Goal: Task Accomplishment & Management: Manage account settings

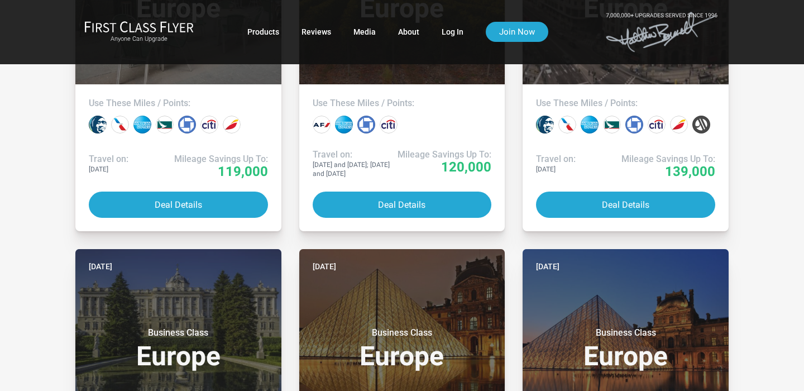
scroll to position [241, 0]
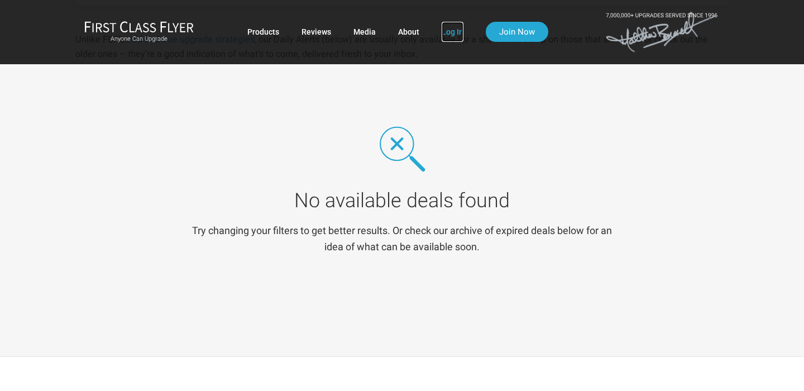
click at [451, 28] on link "Log In" at bounding box center [453, 32] width 22 height 20
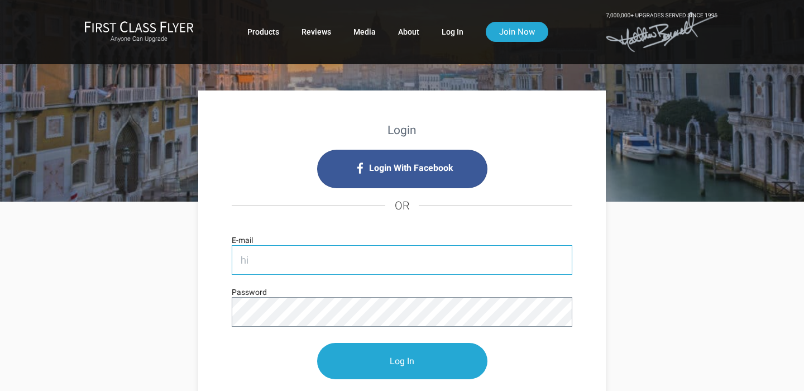
type input "h"
type input "jim@npjw.net"
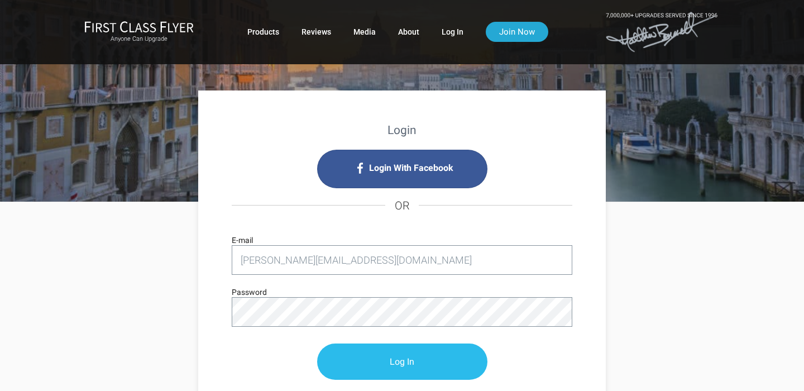
click at [404, 360] on input "Log In" at bounding box center [402, 362] width 170 height 36
